Goal: Information Seeking & Learning: Find contact information

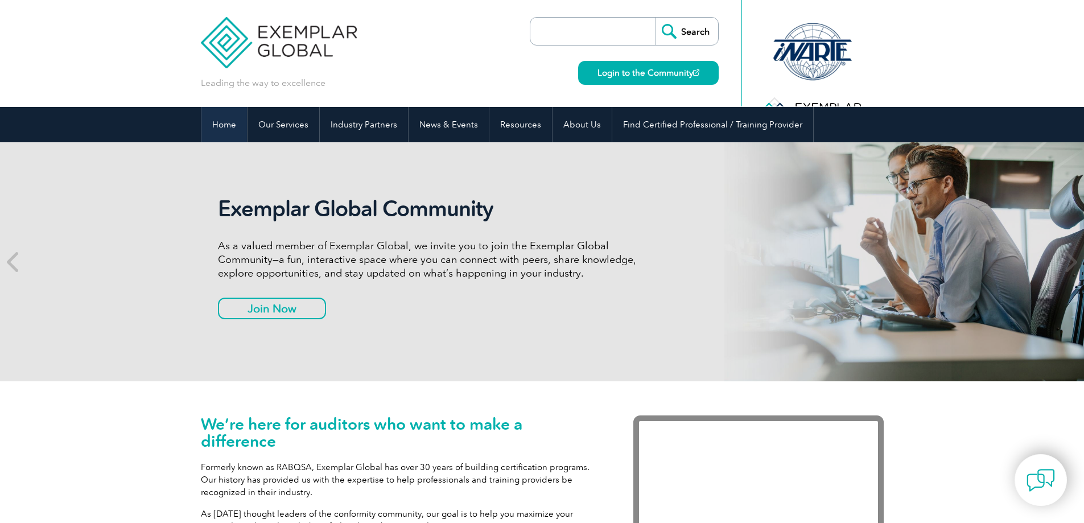
click at [211, 134] on link "Home" at bounding box center [224, 124] width 46 height 35
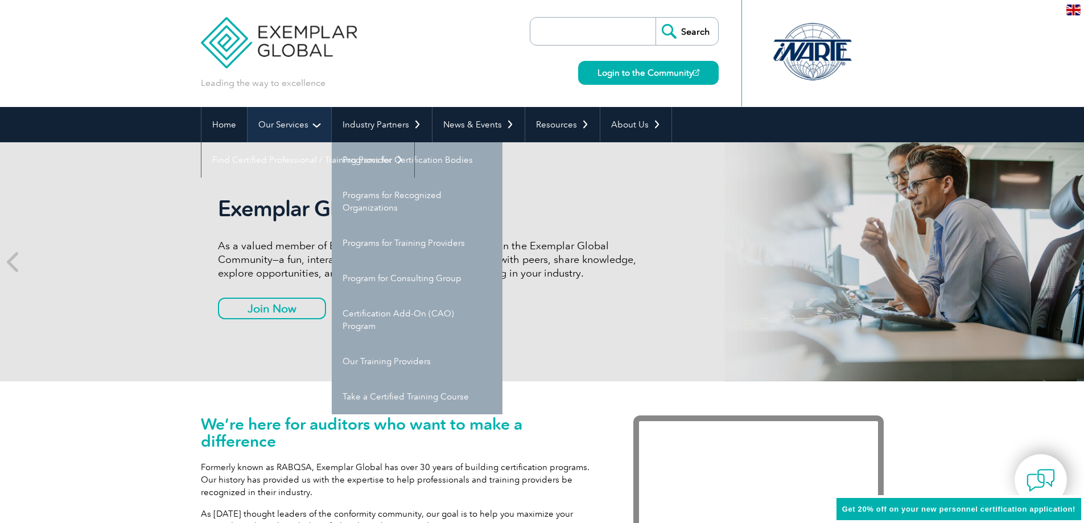
click at [275, 129] on link "Our Services" at bounding box center [289, 124] width 84 height 35
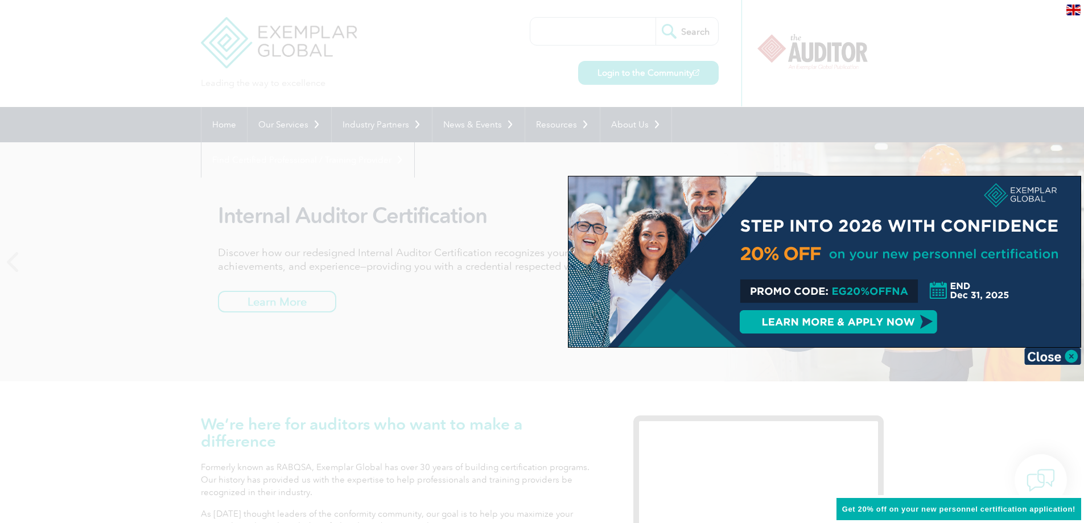
click at [1009, 102] on div at bounding box center [542, 261] width 1084 height 523
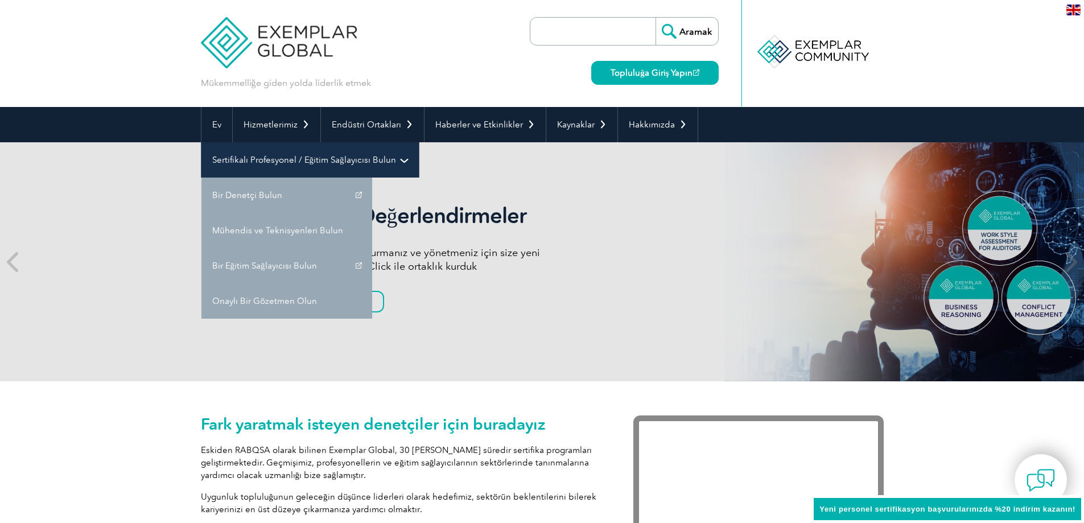
click at [357, 161] on font "Sertifikalı Profesyonel / Eğitim Sağlayıcısı Bulun" at bounding box center [304, 160] width 184 height 10
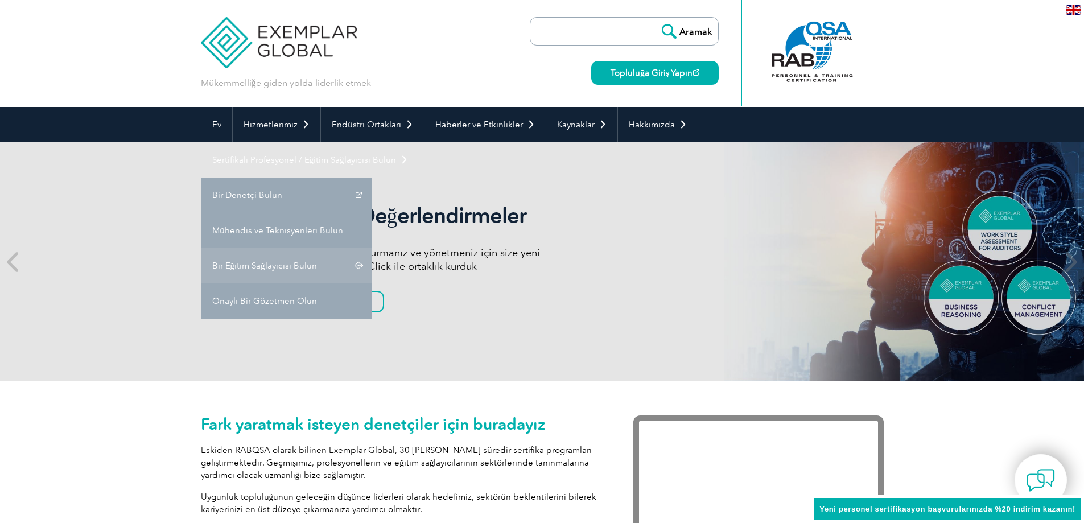
click at [301, 259] on link "Bir Eğitim Sağlayıcısı Bulun" at bounding box center [286, 265] width 171 height 35
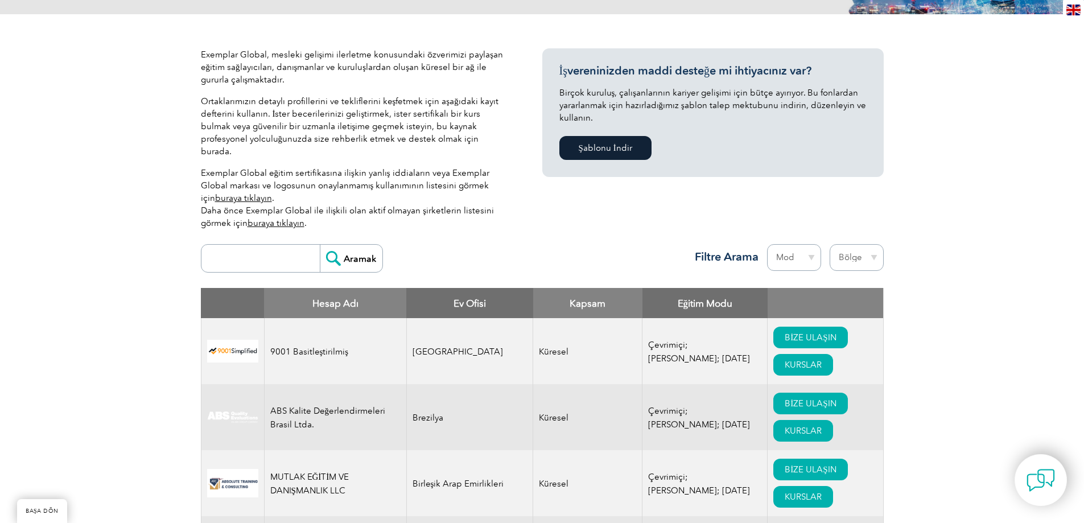
scroll to position [228, 0]
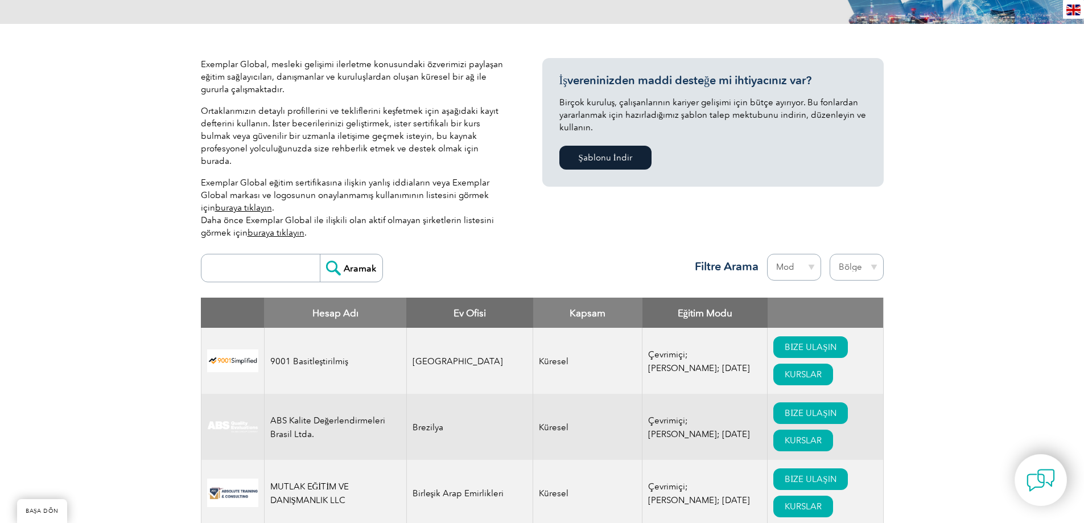
click at [857, 261] on select "Bölge [GEOGRAPHIC_DATA] [GEOGRAPHIC_DATA] [GEOGRAPHIC_DATA] [GEOGRAPHIC_DATA] […" at bounding box center [856, 267] width 54 height 27
select select "[GEOGRAPHIC_DATA]"
click at [829, 254] on select "Bölge [GEOGRAPHIC_DATA] [GEOGRAPHIC_DATA] [GEOGRAPHIC_DATA] [GEOGRAPHIC_DATA] […" at bounding box center [856, 267] width 54 height 27
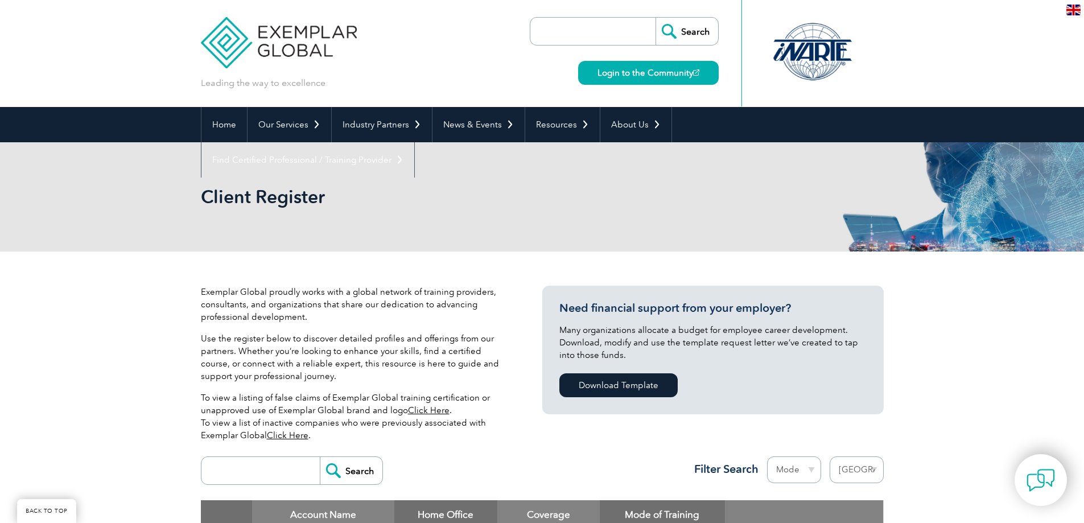
select select "Turkey"
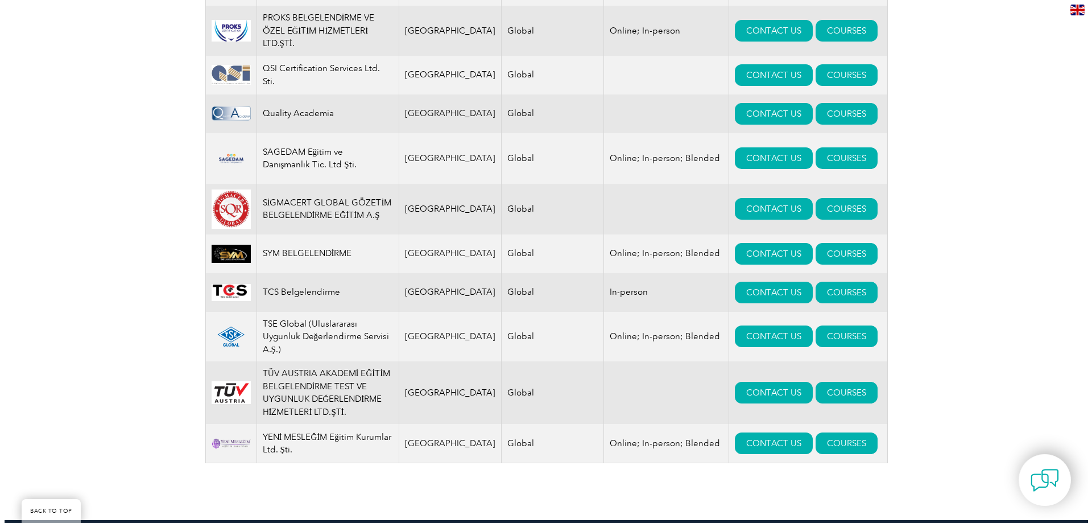
scroll to position [1479, 0]
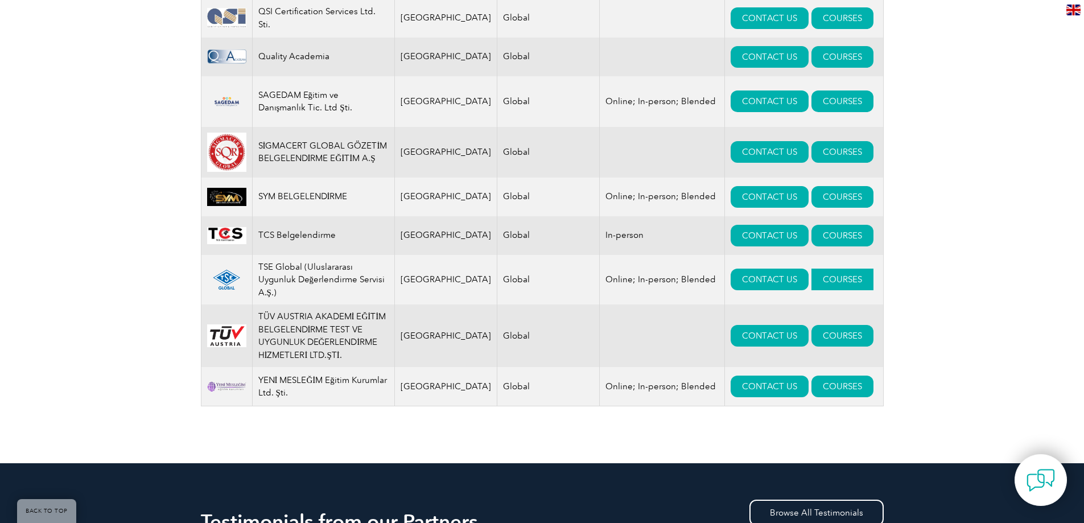
click at [811, 269] on link "COURSES" at bounding box center [842, 280] width 62 height 22
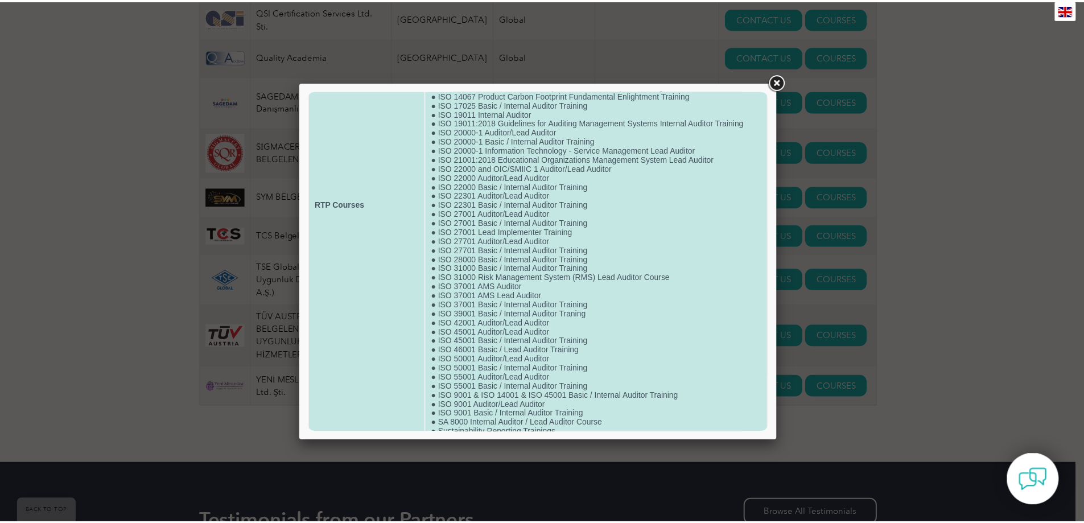
scroll to position [178, 0]
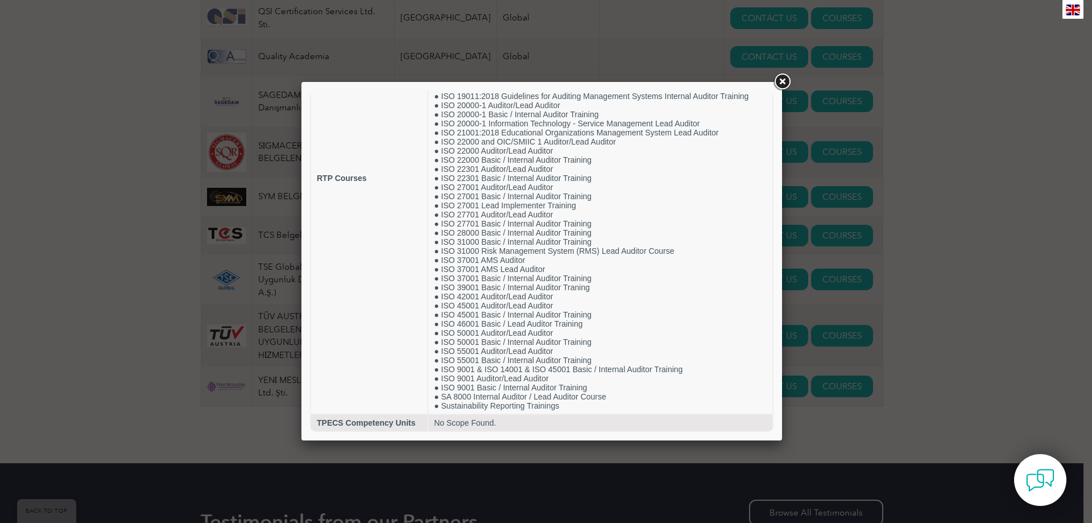
click at [783, 81] on link at bounding box center [782, 82] width 20 height 20
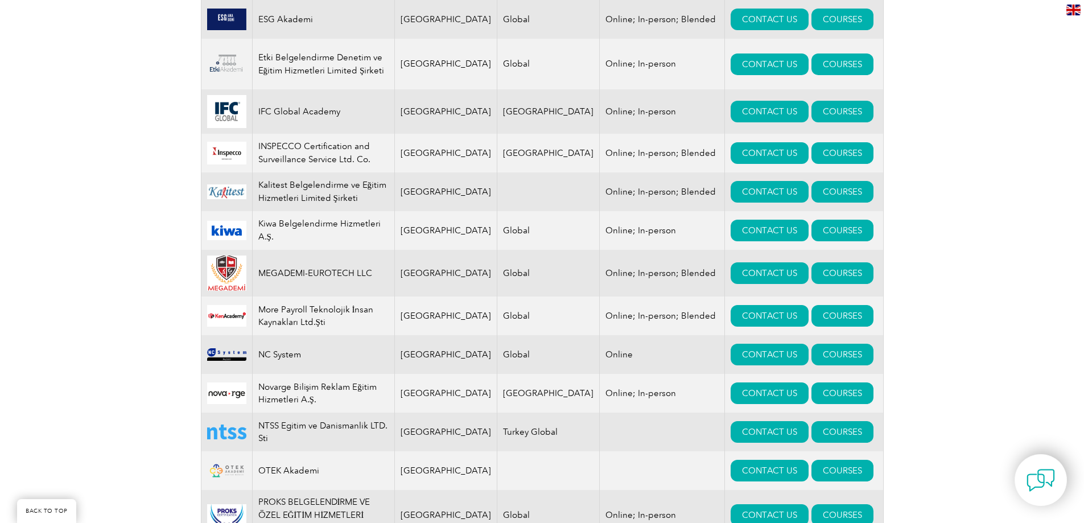
scroll to position [967, 0]
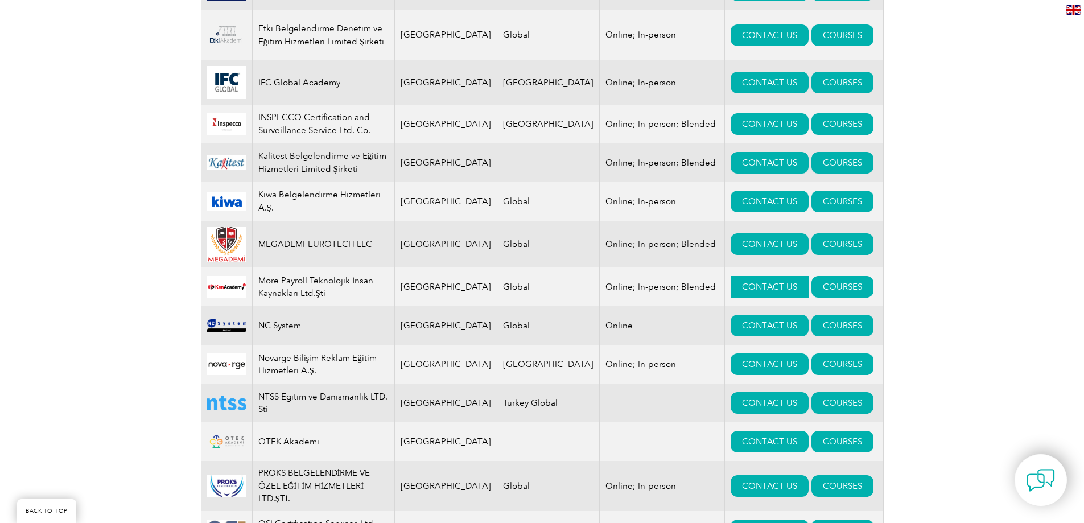
click at [740, 276] on link "CONTACT US" at bounding box center [769, 287] width 78 height 22
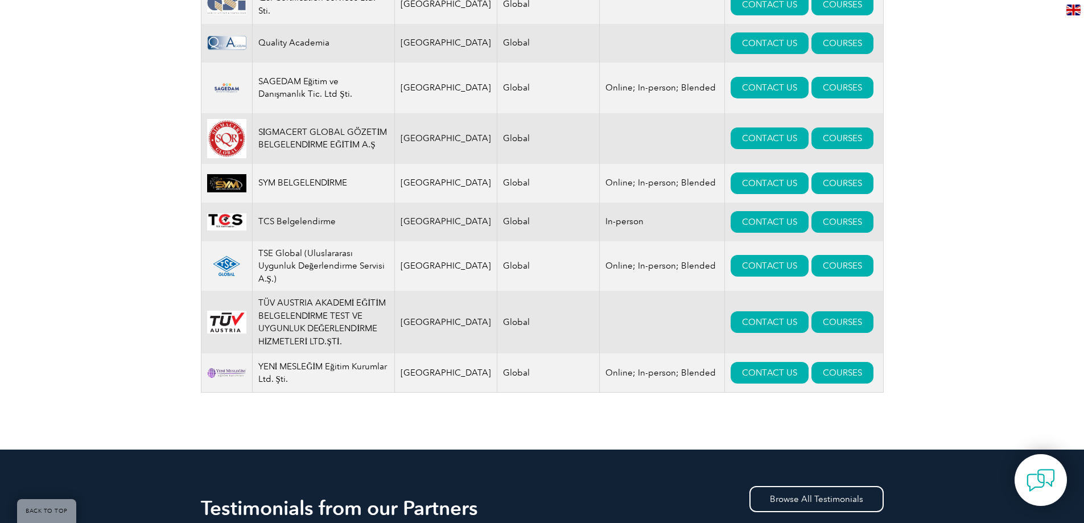
scroll to position [1536, 0]
